Goal: Information Seeking & Learning: Check status

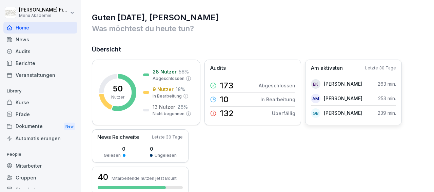
click at [331, 82] on p "[PERSON_NAME]" at bounding box center [343, 83] width 39 height 7
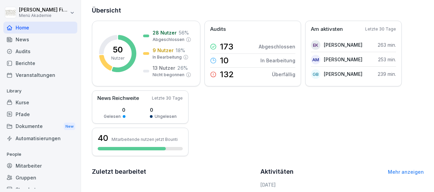
scroll to position [10, 0]
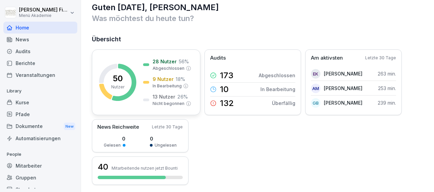
click at [122, 80] on p "50" at bounding box center [118, 79] width 10 height 8
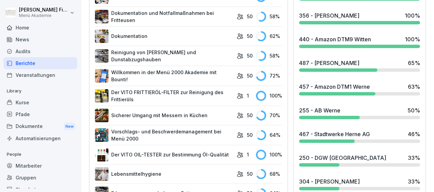
scroll to position [309, 0]
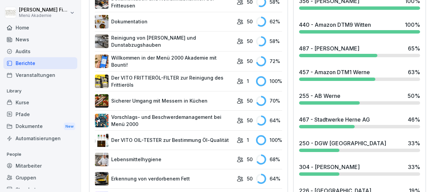
click at [316, 73] on div "457 - Amazon DTM1 Werne" at bounding box center [334, 72] width 71 height 8
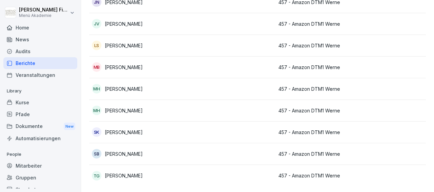
scroll to position [30, 0]
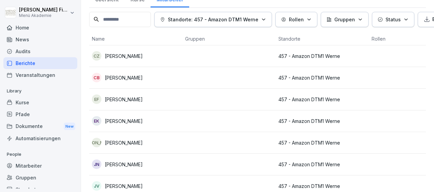
click at [122, 53] on p "[PERSON_NAME]" at bounding box center [124, 56] width 38 height 7
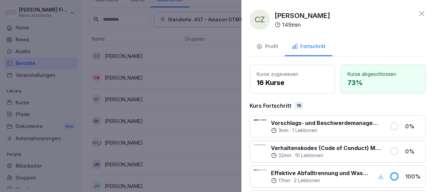
click at [122, 78] on div at bounding box center [217, 96] width 434 height 192
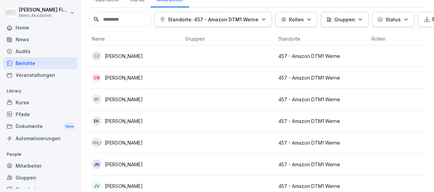
click at [122, 78] on p "[PERSON_NAME]" at bounding box center [124, 77] width 38 height 7
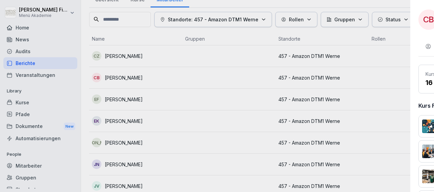
click at [122, 78] on div at bounding box center [217, 96] width 434 height 192
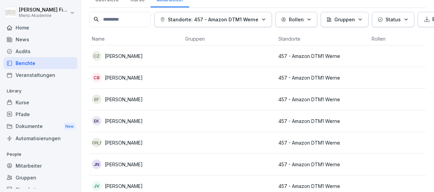
click at [125, 101] on p "[PERSON_NAME]" at bounding box center [124, 99] width 38 height 7
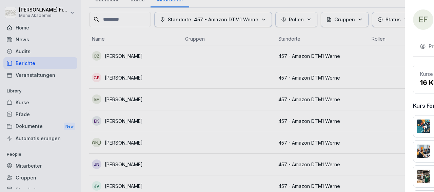
click at [123, 120] on div at bounding box center [217, 96] width 434 height 192
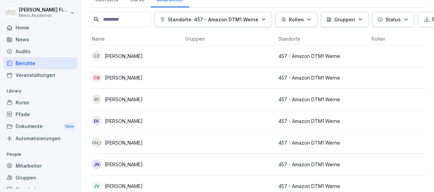
click at [123, 120] on p "[PERSON_NAME]" at bounding box center [124, 121] width 38 height 7
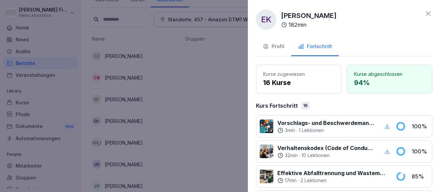
click at [123, 120] on div at bounding box center [217, 96] width 434 height 192
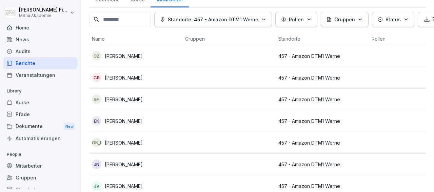
click at [124, 147] on div "JA [PERSON_NAME]" at bounding box center [136, 143] width 88 height 10
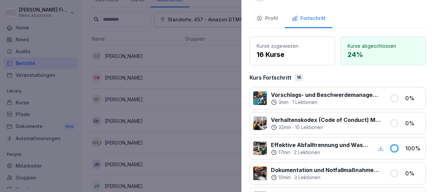
scroll to position [0, 0]
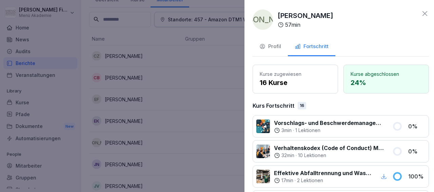
click at [211, 163] on div at bounding box center [217, 96] width 434 height 192
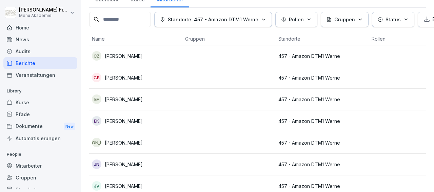
scroll to position [30, 0]
click at [120, 165] on p "[PERSON_NAME]" at bounding box center [124, 164] width 38 height 7
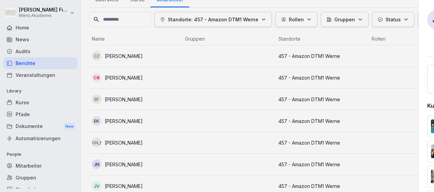
click at [204, 117] on div at bounding box center [217, 96] width 434 height 192
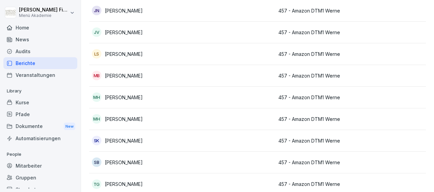
scroll to position [187, 0]
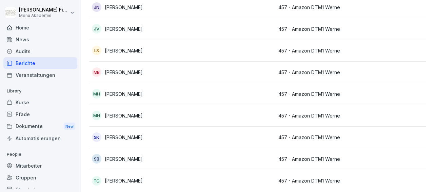
click at [115, 27] on p "[PERSON_NAME]" at bounding box center [124, 28] width 38 height 7
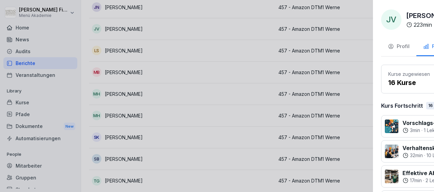
click at [164, 66] on div at bounding box center [217, 96] width 434 height 192
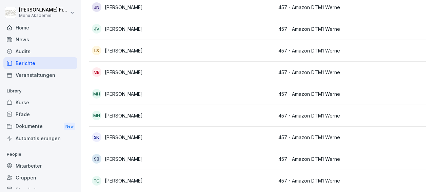
click at [121, 50] on p "[PERSON_NAME]" at bounding box center [124, 50] width 38 height 7
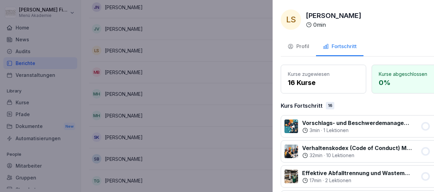
click at [174, 102] on div at bounding box center [217, 96] width 434 height 192
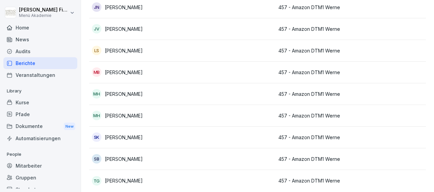
click at [129, 70] on p "[PERSON_NAME]" at bounding box center [124, 72] width 38 height 7
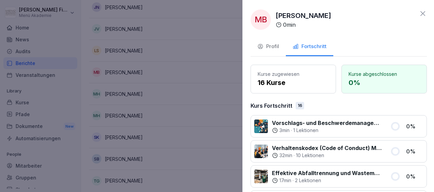
click at [195, 76] on div at bounding box center [217, 96] width 434 height 192
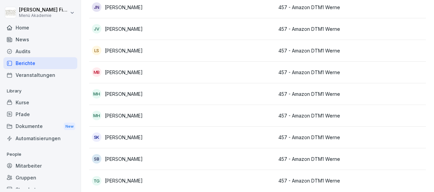
click at [126, 96] on p "[PERSON_NAME]" at bounding box center [124, 94] width 38 height 7
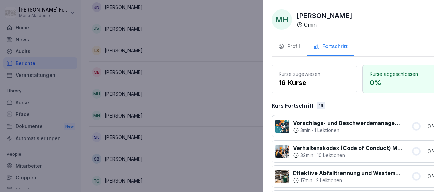
click at [130, 118] on div at bounding box center [217, 96] width 434 height 192
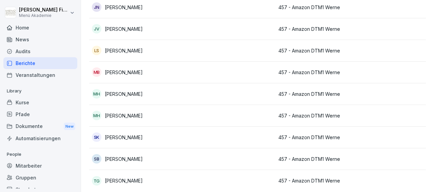
click at [130, 118] on p "[PERSON_NAME]" at bounding box center [124, 115] width 38 height 7
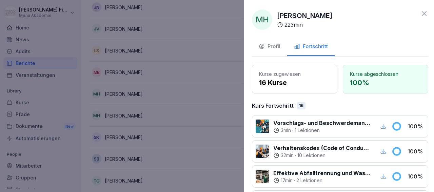
click at [140, 135] on div at bounding box center [217, 96] width 434 height 192
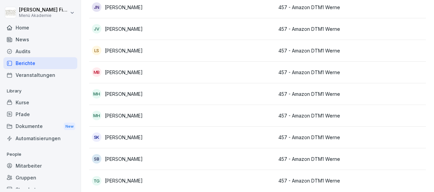
click at [140, 135] on p "[PERSON_NAME]" at bounding box center [124, 137] width 38 height 7
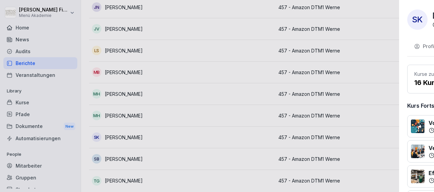
click at [144, 139] on div at bounding box center [217, 96] width 434 height 192
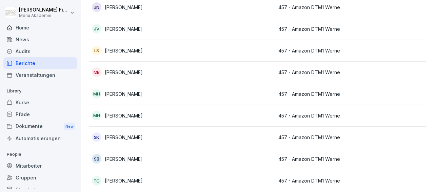
click at [122, 70] on p "[PERSON_NAME]" at bounding box center [124, 72] width 38 height 7
click at [122, 70] on div at bounding box center [217, 96] width 434 height 192
click at [124, 137] on p "[PERSON_NAME]" at bounding box center [124, 137] width 38 height 7
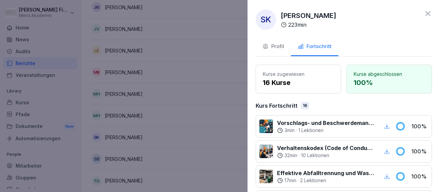
click at [124, 137] on div at bounding box center [217, 96] width 434 height 192
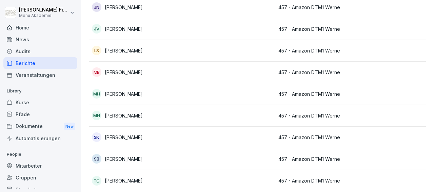
click at [121, 158] on p "[PERSON_NAME]" at bounding box center [124, 159] width 38 height 7
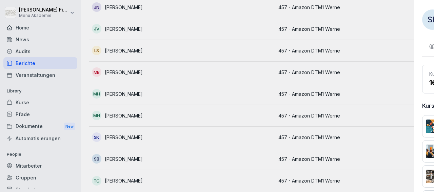
click at [122, 176] on div at bounding box center [217, 96] width 434 height 192
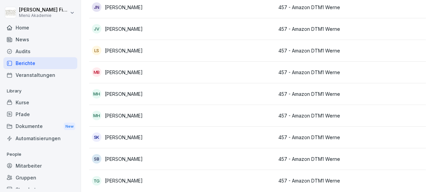
click at [122, 176] on p "[PERSON_NAME]" at bounding box center [124, 180] width 38 height 7
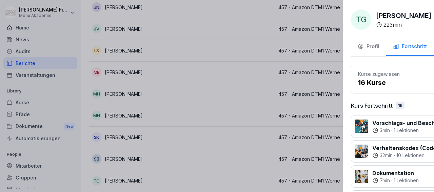
click at [141, 163] on div at bounding box center [217, 96] width 434 height 192
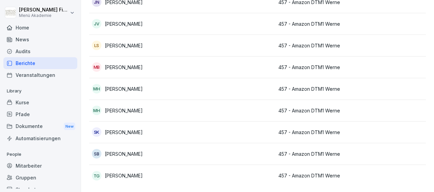
scroll to position [203, 0]
click at [114, 151] on p "[PERSON_NAME]" at bounding box center [124, 154] width 38 height 7
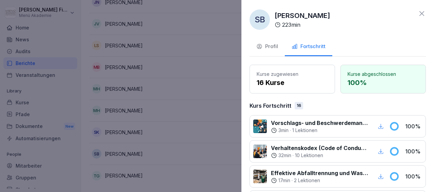
click at [114, 143] on div at bounding box center [217, 96] width 434 height 192
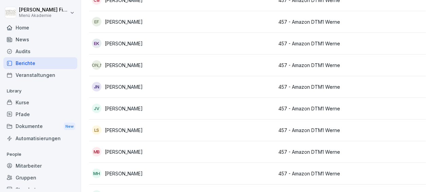
scroll to position [105, 0]
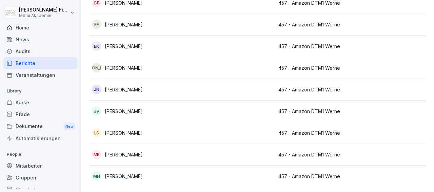
click at [120, 25] on p "[PERSON_NAME]" at bounding box center [124, 24] width 38 height 7
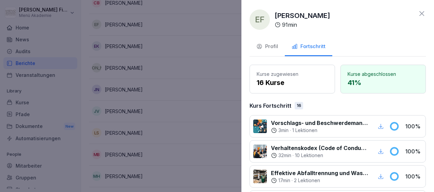
click at [352, 82] on p "41 %" at bounding box center [383, 83] width 71 height 10
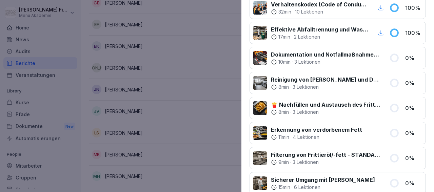
drag, startPoint x: 432, startPoint y: 190, endPoint x: 429, endPoint y: 38, distance: 152.0
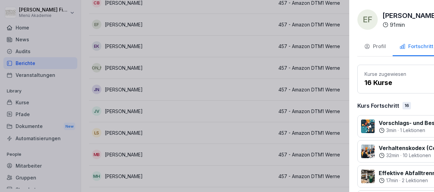
click at [200, 87] on div at bounding box center [217, 96] width 434 height 192
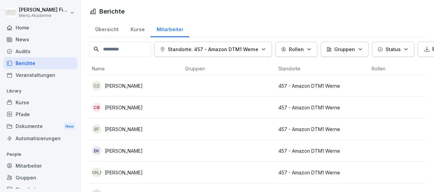
click at [105, 31] on div "Übersicht" at bounding box center [106, 28] width 35 height 17
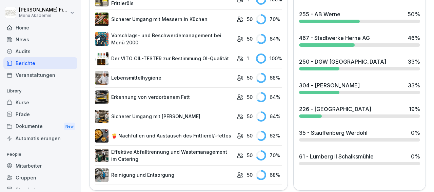
scroll to position [394, 0]
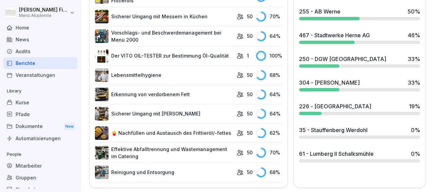
click at [317, 61] on div "250 - DGW [GEOGRAPHIC_DATA] 33 %" at bounding box center [360, 61] width 127 height 18
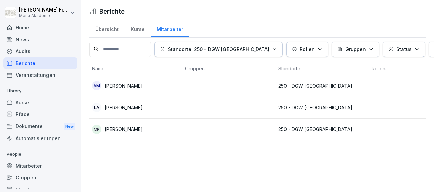
click at [136, 129] on p "[PERSON_NAME]" at bounding box center [124, 129] width 38 height 7
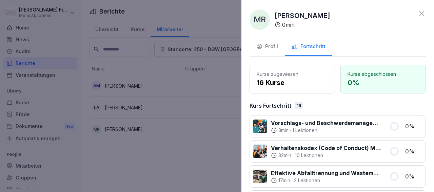
click at [136, 129] on div at bounding box center [217, 96] width 434 height 192
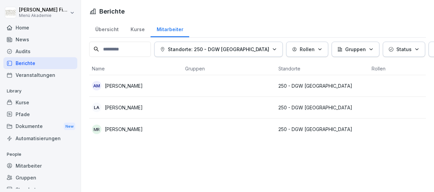
click at [126, 105] on p "[PERSON_NAME]" at bounding box center [124, 107] width 38 height 7
click at [126, 105] on div at bounding box center [217, 96] width 434 height 192
click at [130, 81] on div "AM [PERSON_NAME]" at bounding box center [136, 86] width 88 height 10
click at [124, 109] on p "[PERSON_NAME]" at bounding box center [124, 107] width 38 height 7
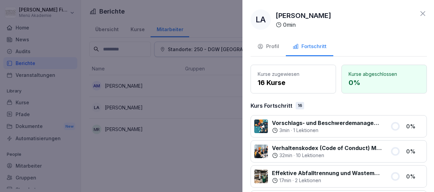
click at [167, 172] on div at bounding box center [217, 96] width 434 height 192
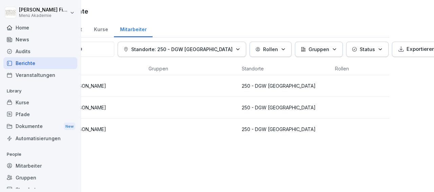
scroll to position [0, 37]
click at [140, 105] on div "LA [PERSON_NAME]" at bounding box center [99, 108] width 88 height 10
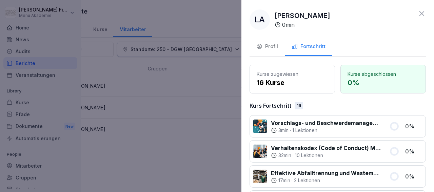
click at [186, 108] on div at bounding box center [217, 96] width 434 height 192
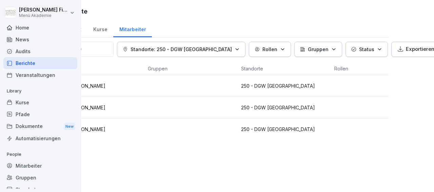
drag, startPoint x: 434, startPoint y: 72, endPoint x: 429, endPoint y: 4, distance: 68.0
drag, startPoint x: 431, startPoint y: 6, endPoint x: 372, endPoint y: 143, distance: 148.6
click at [372, 143] on div "Berichte Übersicht Kurse Mitarbeiter Standorte: 250 - DGW [GEOGRAPHIC_DATA] Rol…" at bounding box center [257, 96] width 353 height 192
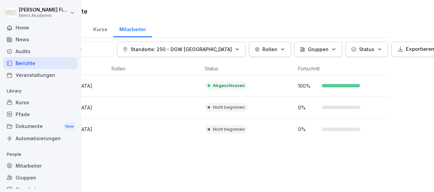
click at [184, 110] on td at bounding box center [155, 108] width 93 height 22
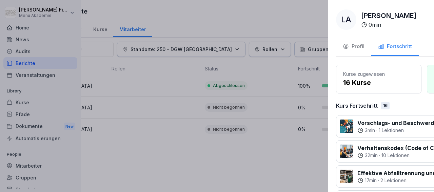
click at [157, 108] on div at bounding box center [217, 96] width 434 height 192
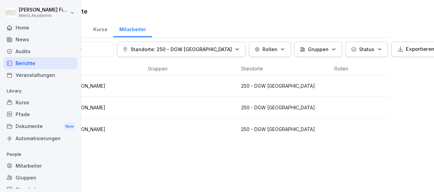
scroll to position [0, 0]
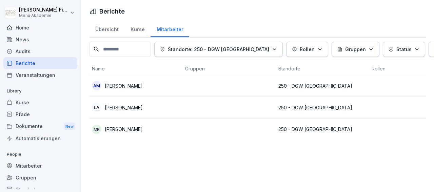
click at [108, 32] on div "Übersicht" at bounding box center [106, 28] width 35 height 17
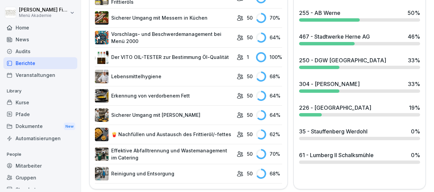
scroll to position [396, 0]
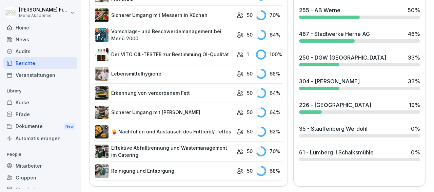
click at [327, 158] on div at bounding box center [359, 159] width 121 height 3
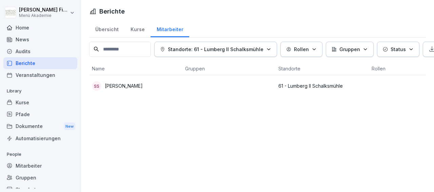
click at [120, 85] on p "[PERSON_NAME]" at bounding box center [124, 85] width 38 height 7
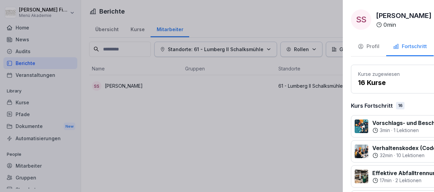
click at [165, 86] on div at bounding box center [217, 96] width 434 height 192
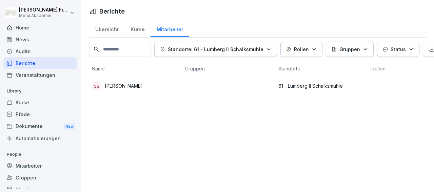
click at [30, 53] on div "Audits" at bounding box center [40, 51] width 74 height 12
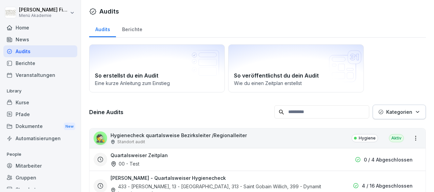
click at [34, 40] on div "News" at bounding box center [40, 40] width 74 height 12
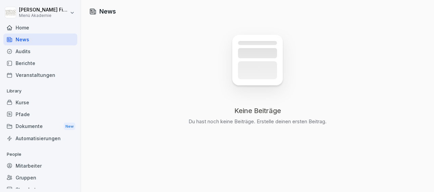
click at [42, 103] on div "Kurse" at bounding box center [40, 103] width 74 height 12
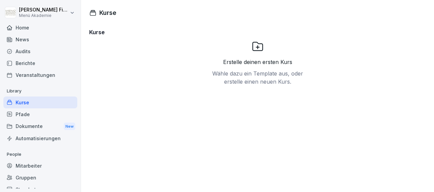
click at [38, 116] on div "Pfade" at bounding box center [40, 115] width 74 height 12
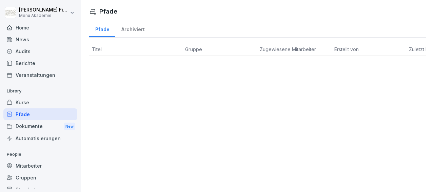
click at [25, 64] on div "Berichte" at bounding box center [40, 63] width 74 height 12
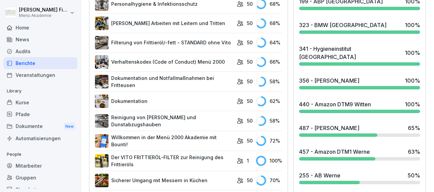
scroll to position [396, 0]
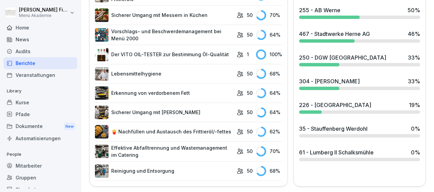
click at [307, 111] on div "226 - [GEOGRAPHIC_DATA] 19 %" at bounding box center [360, 107] width 127 height 18
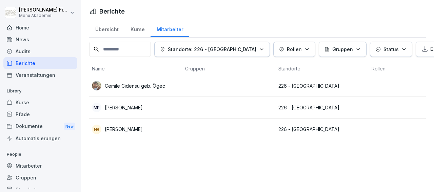
click at [118, 131] on p "[PERSON_NAME]" at bounding box center [124, 129] width 38 height 7
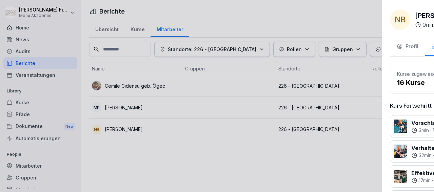
click at [123, 106] on div at bounding box center [217, 96] width 434 height 192
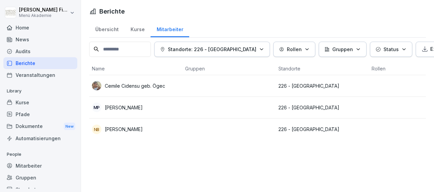
click at [123, 106] on p "[PERSON_NAME]" at bounding box center [124, 107] width 38 height 7
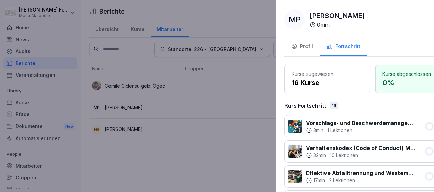
click at [128, 84] on div at bounding box center [217, 96] width 434 height 192
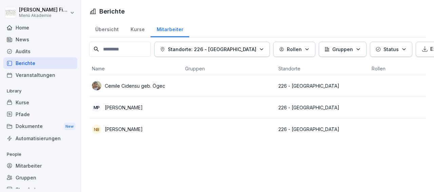
click at [128, 84] on p "Cemile Cidensu geb. Ögec" at bounding box center [135, 85] width 60 height 7
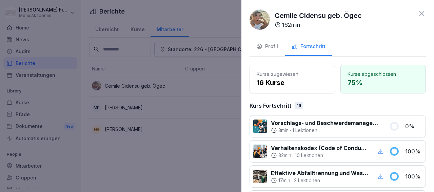
click at [159, 166] on div at bounding box center [217, 96] width 434 height 192
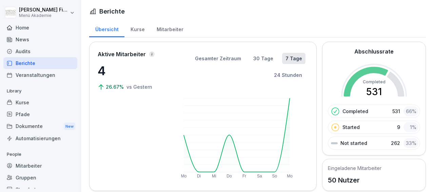
click at [341, 84] on rect at bounding box center [374, 97] width 66 height 66
click at [344, 84] on icon at bounding box center [366, 82] width 44 height 30
click at [375, 68] on icon at bounding box center [366, 82] width 44 height 30
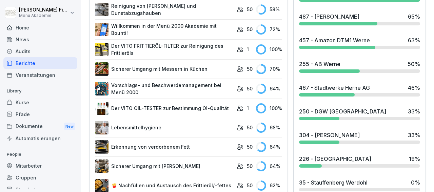
scroll to position [361, 0]
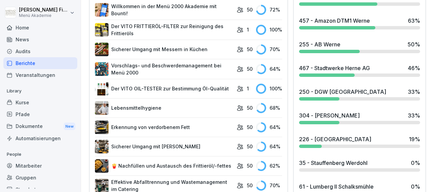
click at [311, 50] on div at bounding box center [329, 51] width 60 height 3
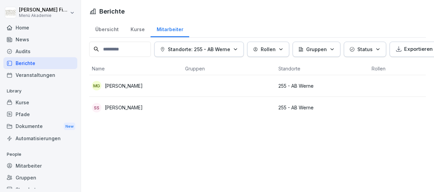
click at [129, 84] on p "[PERSON_NAME]" at bounding box center [124, 85] width 38 height 7
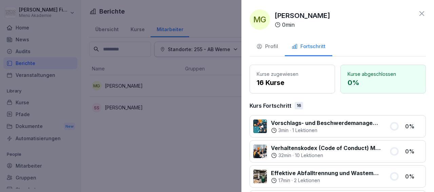
click at [129, 84] on div at bounding box center [217, 96] width 434 height 192
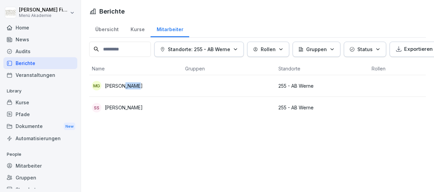
click at [129, 84] on p "[PERSON_NAME]" at bounding box center [124, 85] width 38 height 7
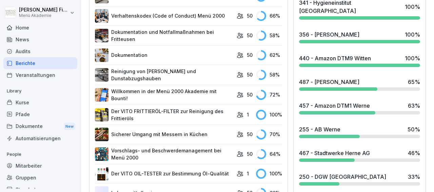
scroll to position [282, 0]
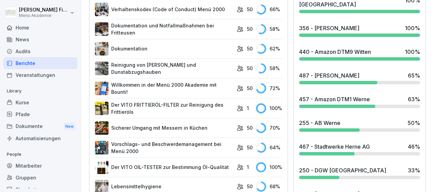
click at [360, 77] on div "487 - [PERSON_NAME]" at bounding box center [329, 76] width 60 height 8
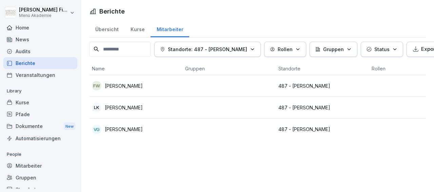
click at [209, 83] on td at bounding box center [229, 86] width 93 height 22
click at [211, 110] on td at bounding box center [229, 108] width 93 height 22
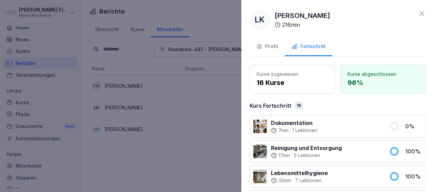
click at [211, 110] on div at bounding box center [217, 96] width 434 height 192
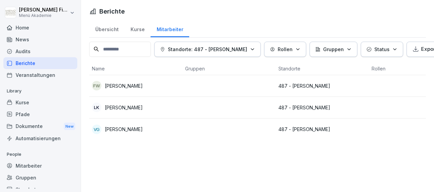
click at [212, 127] on td at bounding box center [229, 130] width 93 height 22
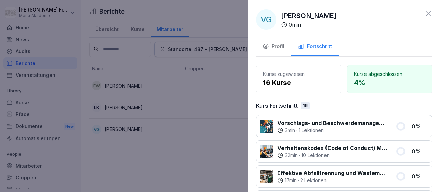
click at [204, 156] on div at bounding box center [217, 96] width 434 height 192
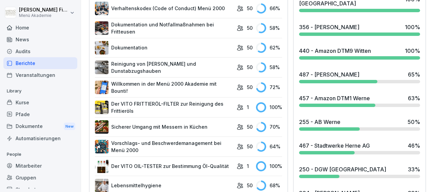
scroll to position [288, 0]
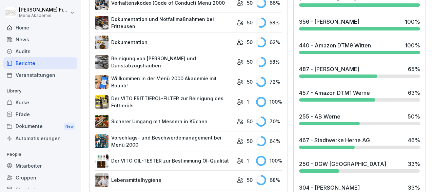
click at [315, 146] on div at bounding box center [327, 147] width 56 height 3
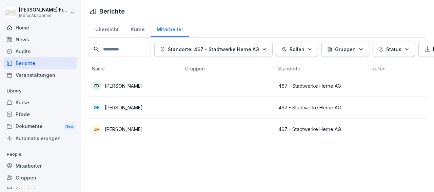
click at [166, 83] on div "EB [PERSON_NAME]" at bounding box center [136, 86] width 88 height 10
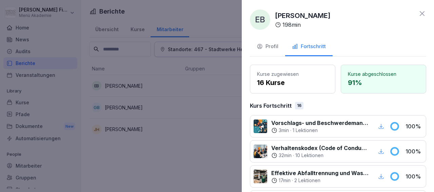
click at [166, 83] on div at bounding box center [217, 96] width 434 height 192
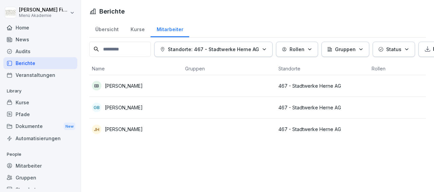
click at [167, 103] on div "GB [PERSON_NAME]" at bounding box center [136, 108] width 88 height 10
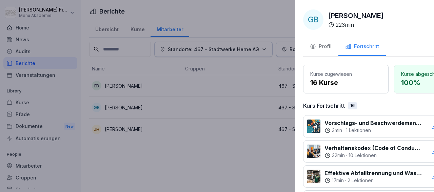
click at [167, 103] on div at bounding box center [217, 96] width 434 height 192
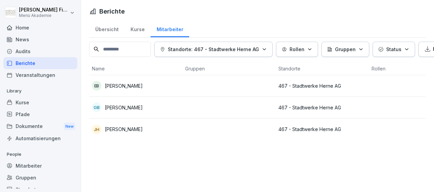
click at [168, 134] on td "JH [PERSON_NAME]" at bounding box center [135, 130] width 93 height 22
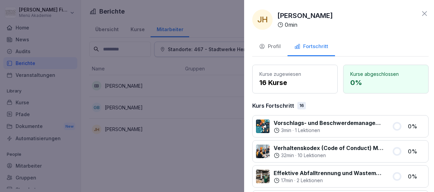
click at [184, 128] on div at bounding box center [217, 96] width 434 height 192
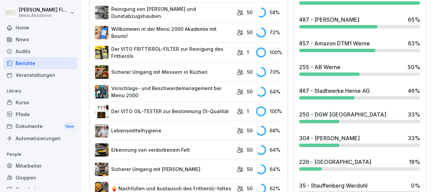
scroll to position [341, 0]
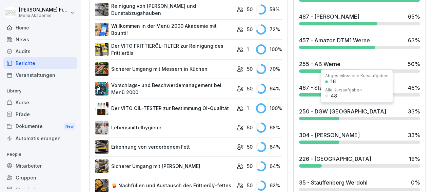
click at [318, 117] on div at bounding box center [319, 118] width 40 height 3
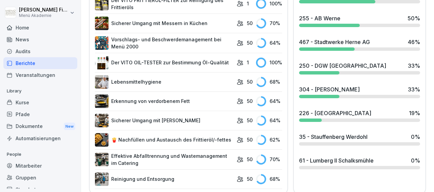
scroll to position [396, 0]
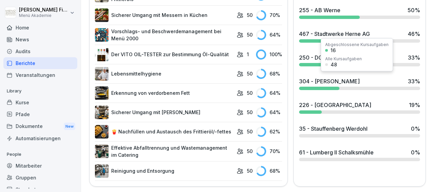
click at [323, 83] on div "304 - [PERSON_NAME] 33 %" at bounding box center [360, 84] width 127 height 18
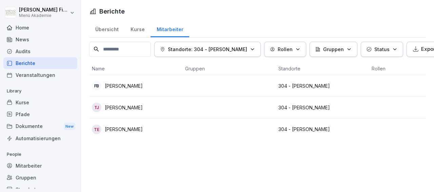
click at [159, 84] on div "FB [PERSON_NAME]" at bounding box center [136, 86] width 88 height 10
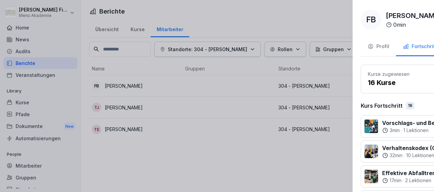
click at [159, 84] on div at bounding box center [217, 96] width 434 height 192
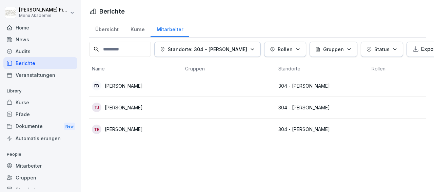
click at [162, 106] on div "[PERSON_NAME]" at bounding box center [136, 108] width 88 height 10
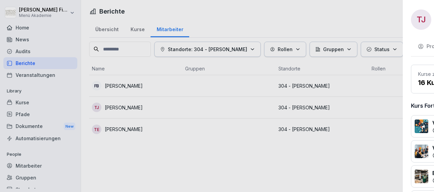
click at [162, 106] on div at bounding box center [217, 96] width 434 height 192
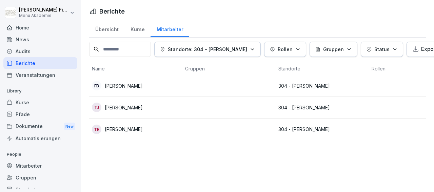
click at [181, 128] on td "TE [PERSON_NAME]" at bounding box center [135, 130] width 93 height 22
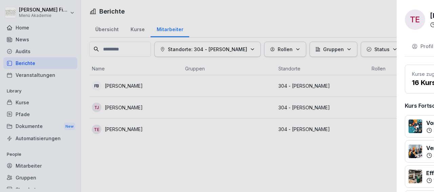
click at [181, 128] on div at bounding box center [217, 96] width 434 height 192
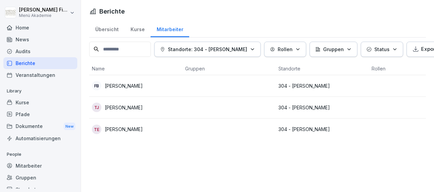
click at [107, 29] on div "Übersicht" at bounding box center [106, 28] width 35 height 17
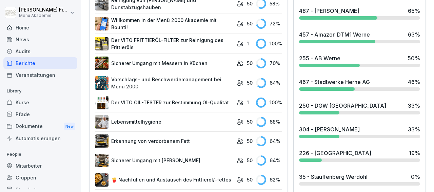
scroll to position [396, 0]
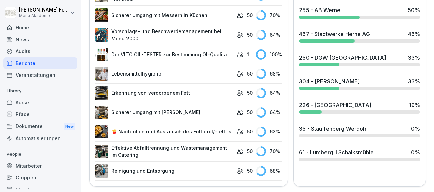
click at [315, 107] on div "226 - [GEOGRAPHIC_DATA] 19 %" at bounding box center [360, 107] width 127 height 18
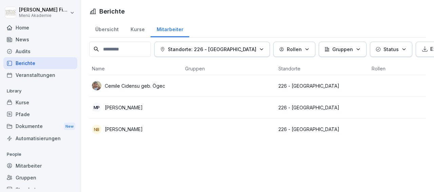
click at [161, 84] on p "Cemile Cidensu geb. Ögec" at bounding box center [135, 85] width 60 height 7
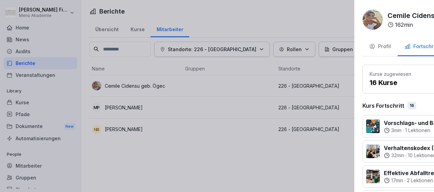
click at [161, 84] on div at bounding box center [217, 96] width 434 height 192
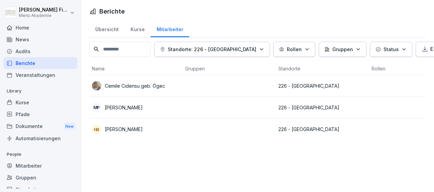
click at [97, 84] on img at bounding box center [97, 86] width 10 height 10
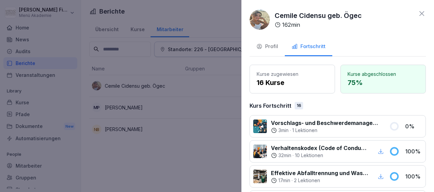
click at [162, 91] on div at bounding box center [217, 96] width 434 height 192
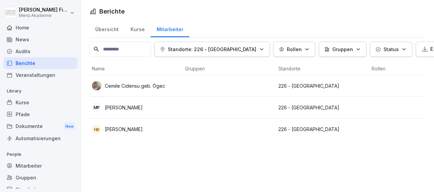
click at [155, 106] on div "MP [PERSON_NAME]" at bounding box center [136, 108] width 88 height 10
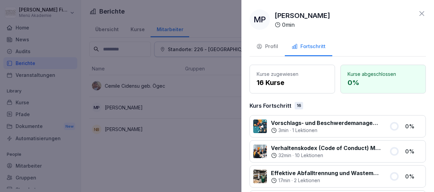
click at [155, 106] on div at bounding box center [217, 96] width 434 height 192
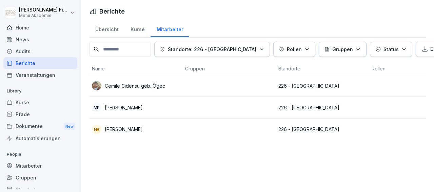
click at [132, 129] on p "[PERSON_NAME]" at bounding box center [124, 129] width 38 height 7
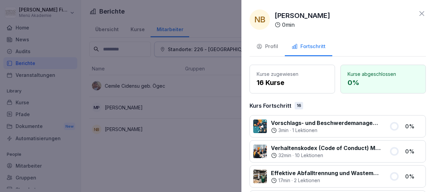
click at [132, 129] on div at bounding box center [217, 96] width 434 height 192
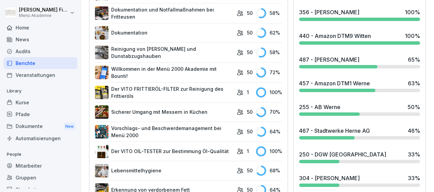
scroll to position [299, 0]
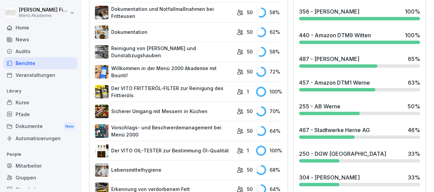
click at [316, 88] on div at bounding box center [337, 89] width 76 height 3
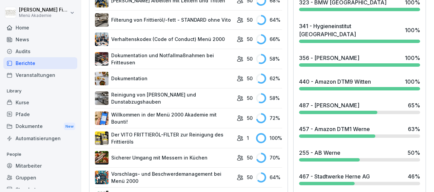
scroll to position [223, 0]
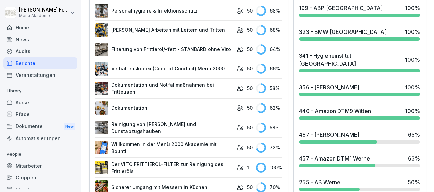
click at [357, 110] on div "440 - Amazon DTM9 Witten" at bounding box center [335, 111] width 72 height 8
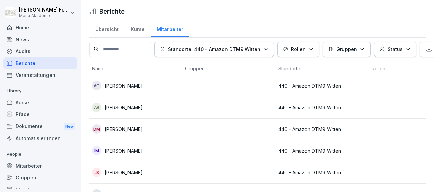
click at [236, 85] on td at bounding box center [229, 86] width 93 height 22
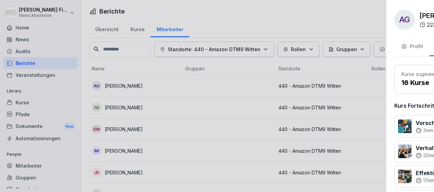
click at [236, 85] on div at bounding box center [217, 96] width 434 height 192
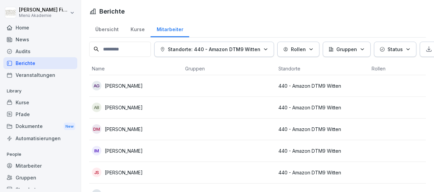
click at [235, 107] on td at bounding box center [229, 108] width 93 height 22
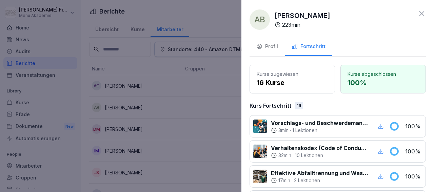
click at [235, 107] on div at bounding box center [217, 96] width 434 height 192
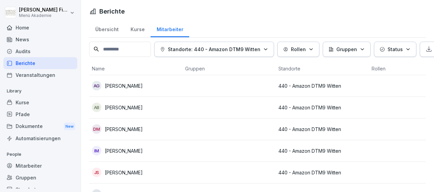
click at [230, 127] on td at bounding box center [229, 130] width 93 height 22
click at [230, 127] on div at bounding box center [217, 96] width 434 height 192
click at [220, 153] on td at bounding box center [229, 151] width 93 height 22
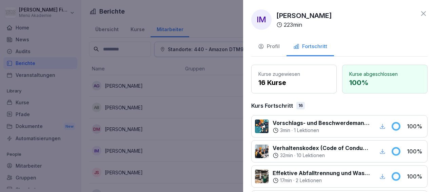
click at [220, 153] on div at bounding box center [217, 96] width 434 height 192
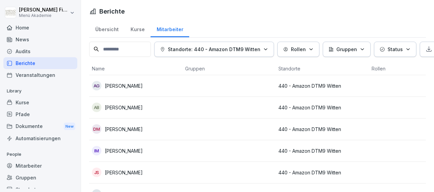
click at [217, 171] on td at bounding box center [229, 173] width 93 height 22
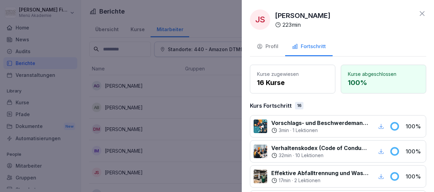
click at [217, 171] on div at bounding box center [217, 96] width 434 height 192
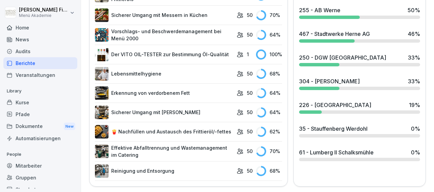
scroll to position [396, 0]
drag, startPoint x: 434, startPoint y: 185, endPoint x: 434, endPoint y: 43, distance: 141.1
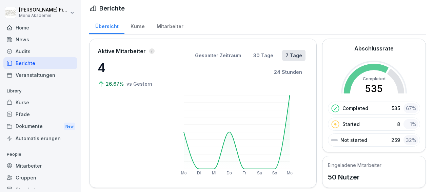
scroll to position [0, 0]
